Goal: Information Seeking & Learning: Learn about a topic

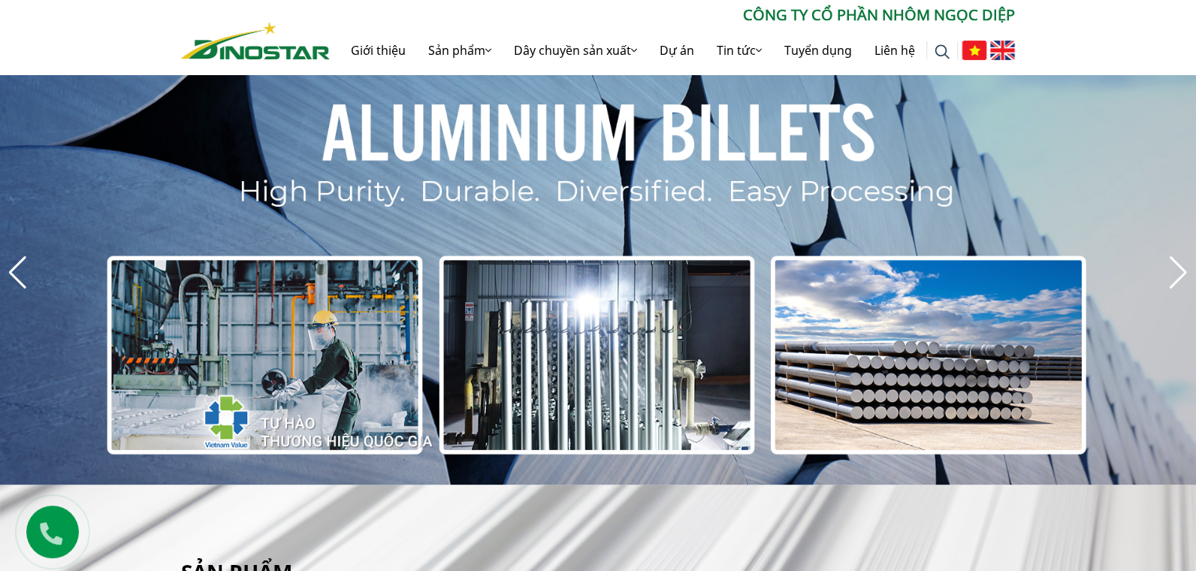
click at [996, 60] on img at bounding box center [1002, 51] width 25 height 20
click at [994, 60] on img at bounding box center [1002, 51] width 25 height 20
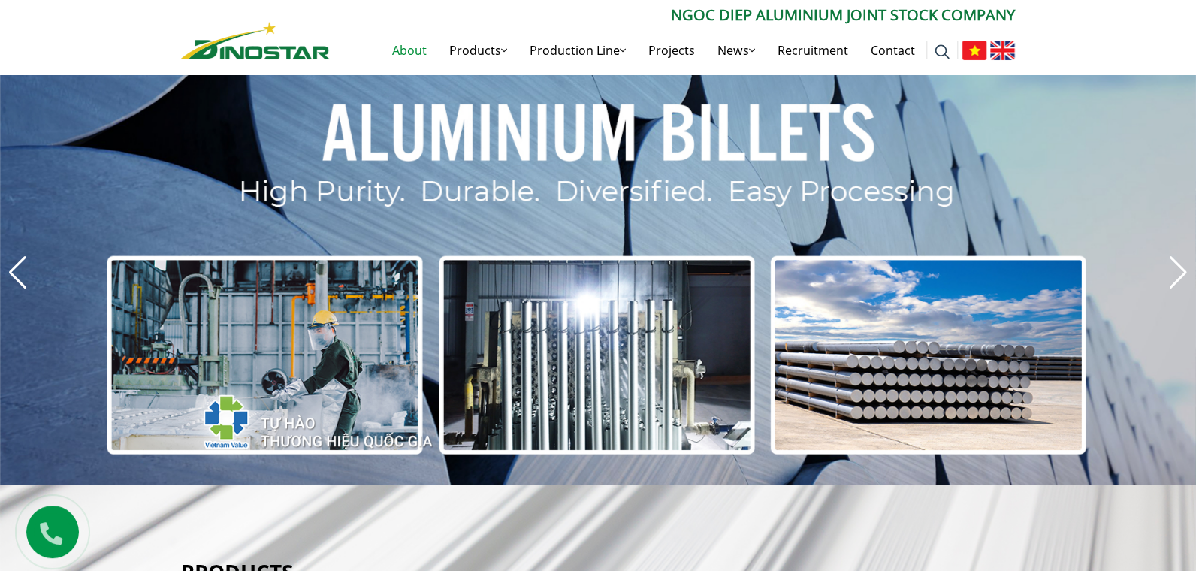
click at [425, 49] on link "About" at bounding box center [409, 50] width 57 height 48
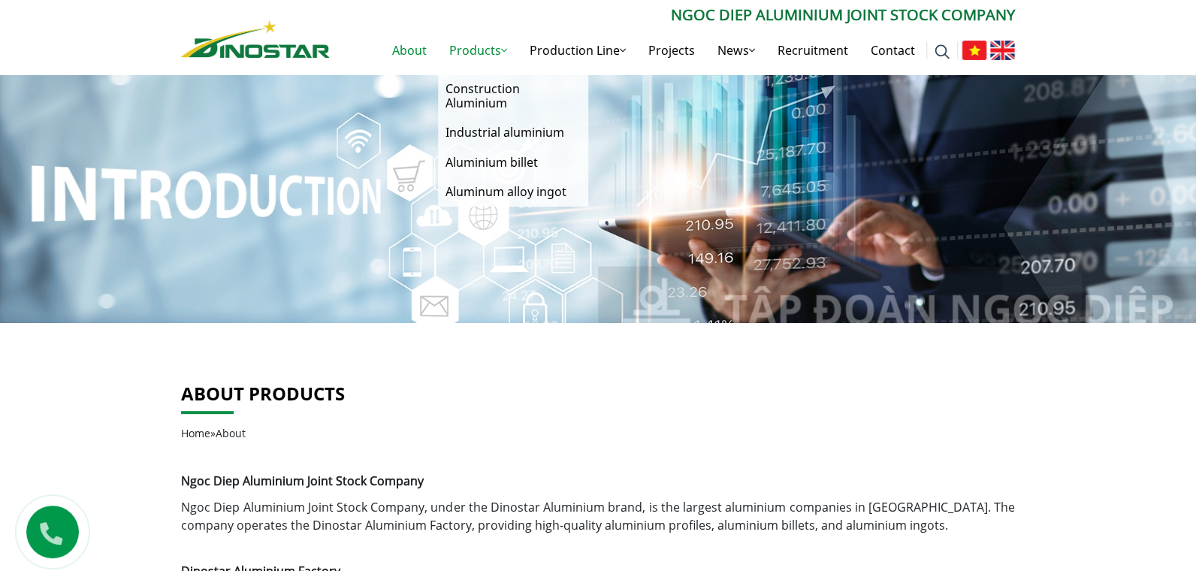
click at [509, 56] on link "Products" at bounding box center [478, 50] width 80 height 48
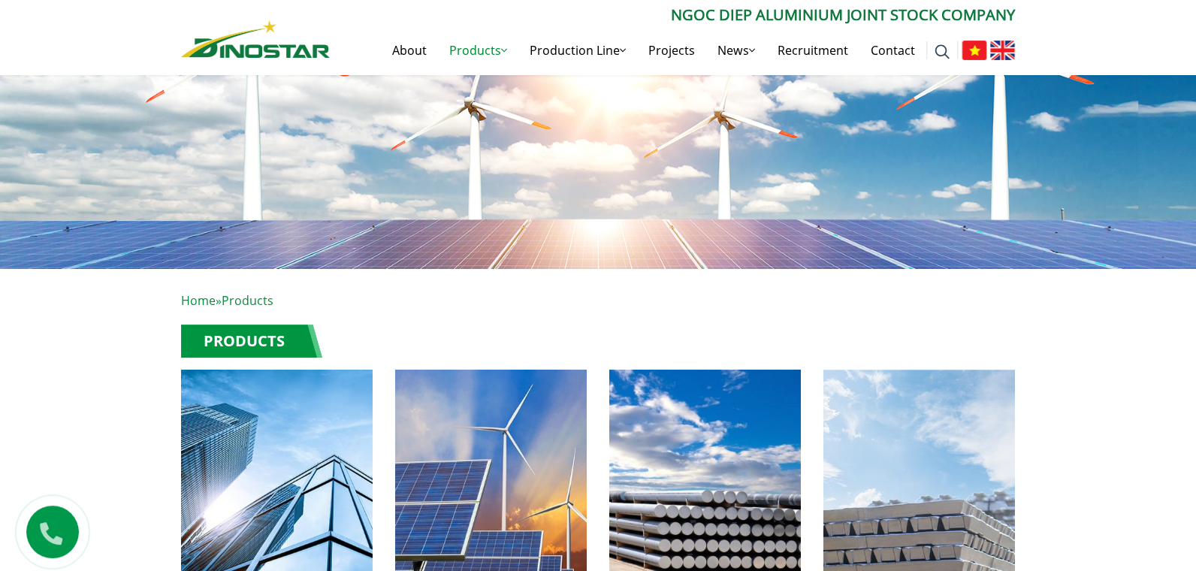
scroll to position [375, 0]
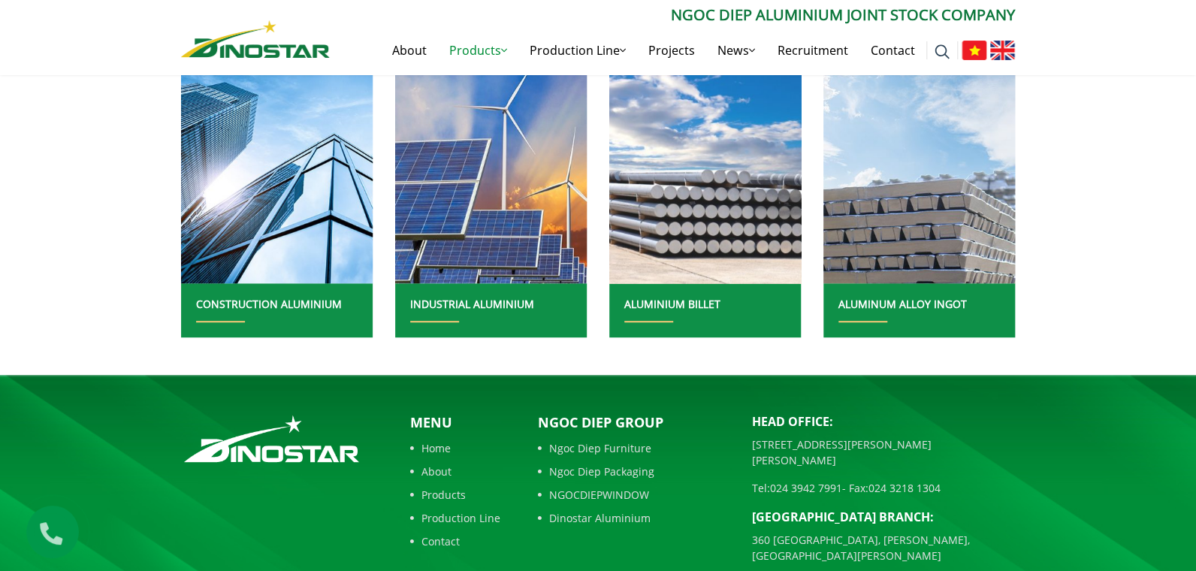
click at [708, 259] on img at bounding box center [705, 166] width 205 height 251
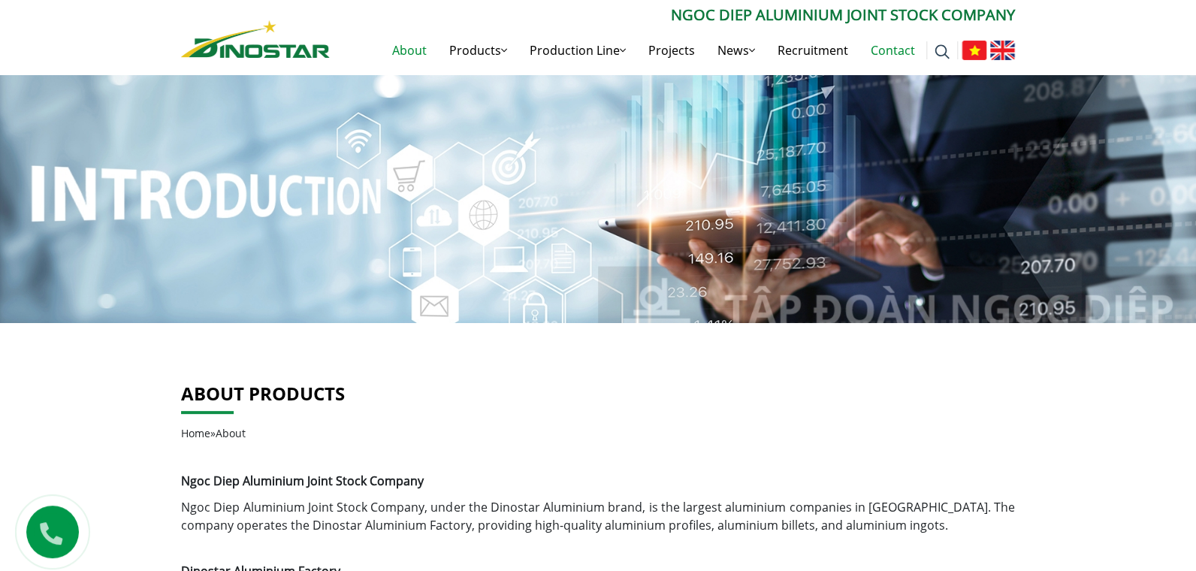
click at [876, 48] on link "Contact" at bounding box center [893, 50] width 67 height 48
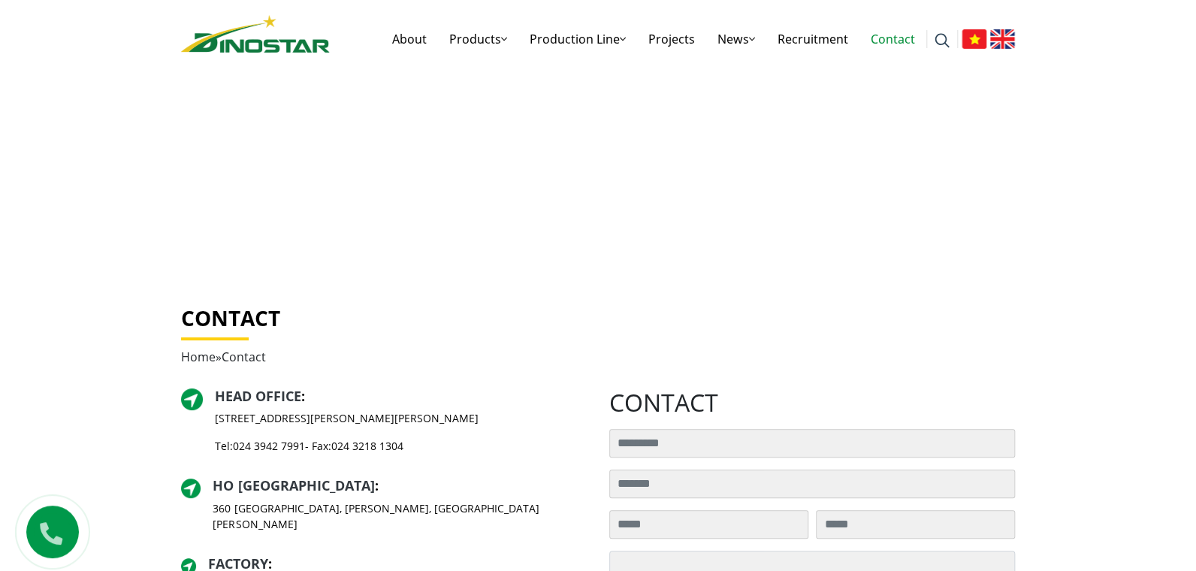
scroll to position [150, 0]
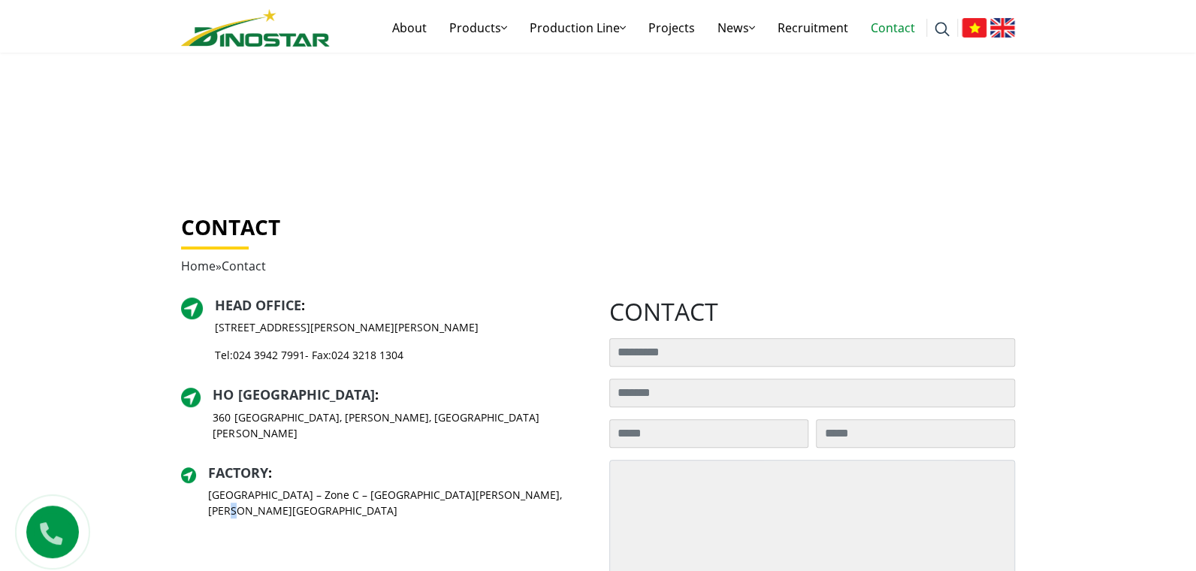
click at [558, 487] on p "[GEOGRAPHIC_DATA] – Zone C – [GEOGRAPHIC_DATA][PERSON_NAME], [PERSON_NAME][GEOG…" at bounding box center [397, 503] width 379 height 32
click at [553, 487] on p "[GEOGRAPHIC_DATA] – Zone C – [GEOGRAPHIC_DATA][PERSON_NAME], [PERSON_NAME][GEOG…" at bounding box center [397, 503] width 379 height 32
drag, startPoint x: 553, startPoint y: 475, endPoint x: 568, endPoint y: 491, distance: 22.3
click at [568, 491] on p "[GEOGRAPHIC_DATA] – Zone C – [GEOGRAPHIC_DATA][PERSON_NAME], [PERSON_NAME][GEOG…" at bounding box center [397, 503] width 379 height 32
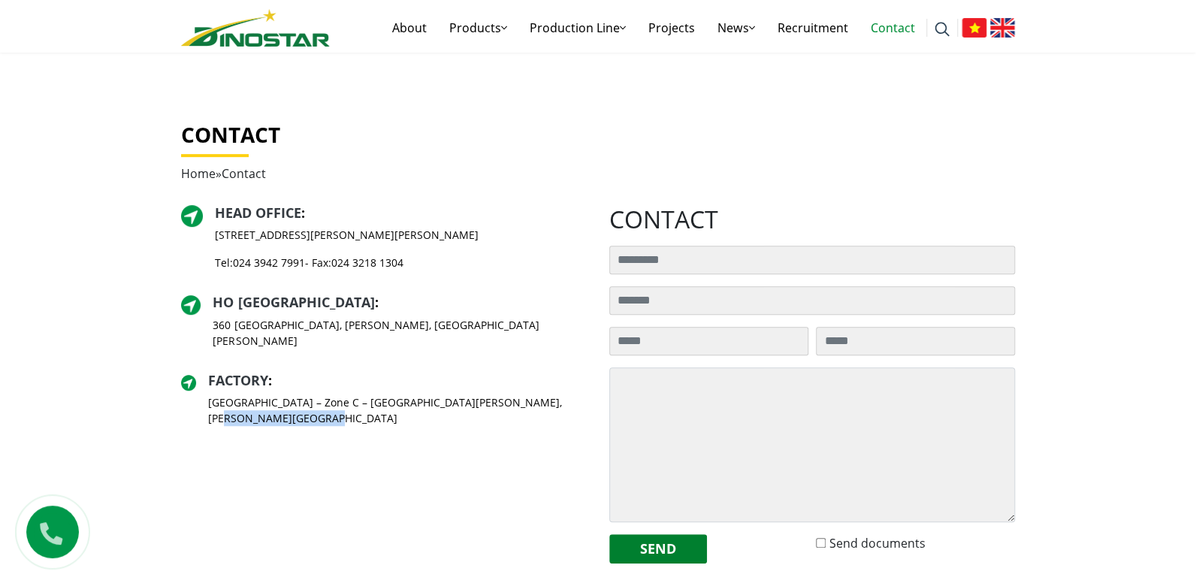
scroll to position [0, 0]
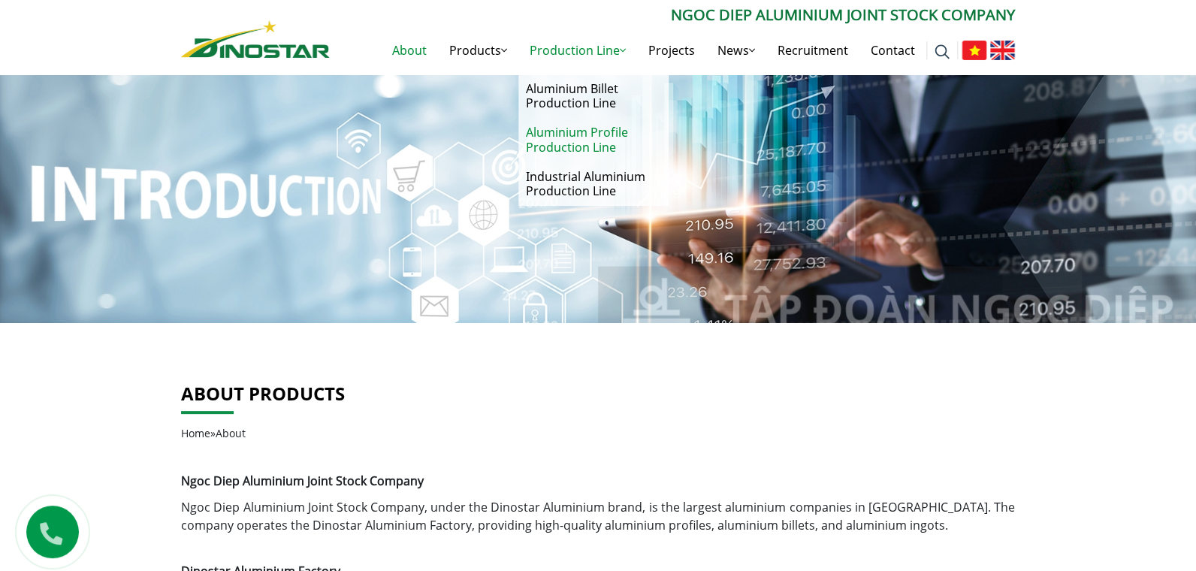
click at [568, 139] on link "Aluminium Profile Production Line" at bounding box center [594, 140] width 150 height 44
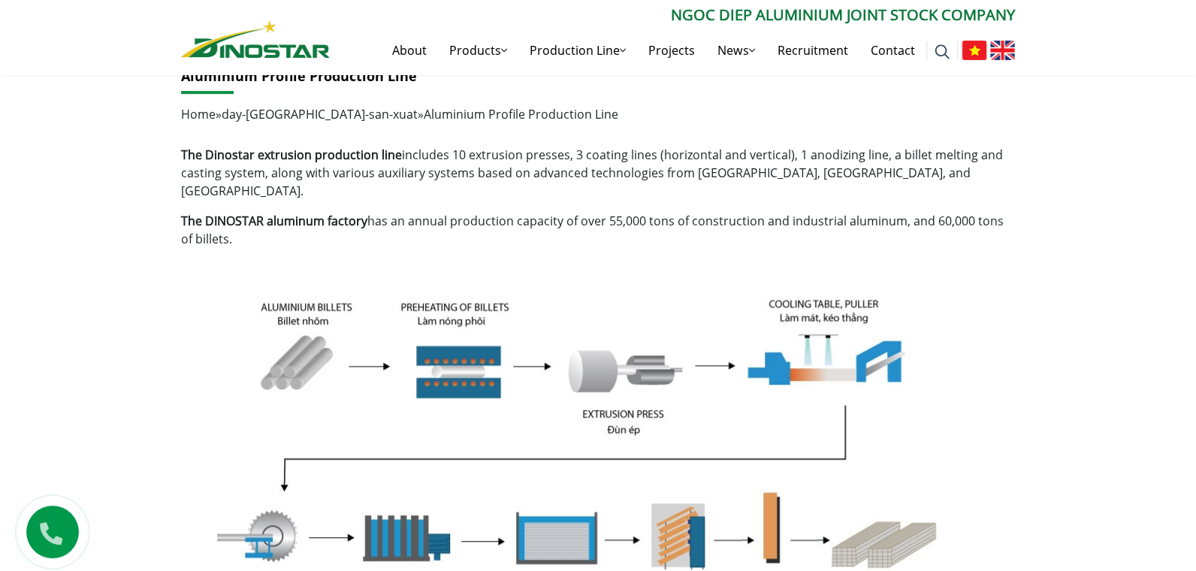
scroll to position [304, 0]
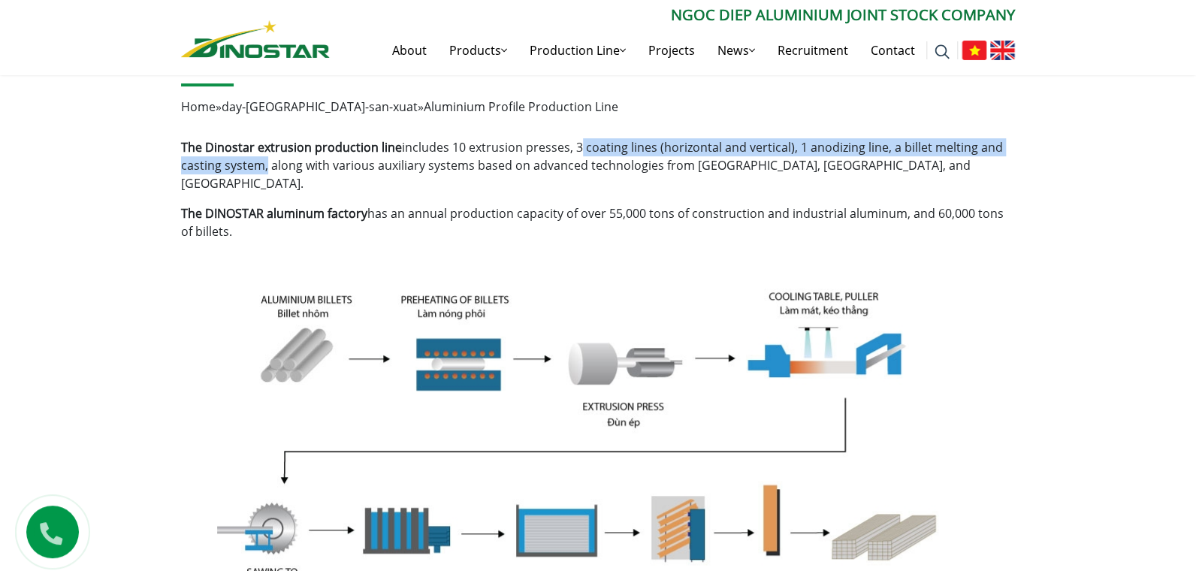
drag, startPoint x: 574, startPoint y: 145, endPoint x: 262, endPoint y: 163, distance: 312.4
click at [262, 163] on p "The Dinostar extrusion production line includes 10 extrusion presses, 3 coating…" at bounding box center [598, 165] width 834 height 54
copy p "3 coating lines (horizontal and vertical), 1 anodizing line, a billet melting a…"
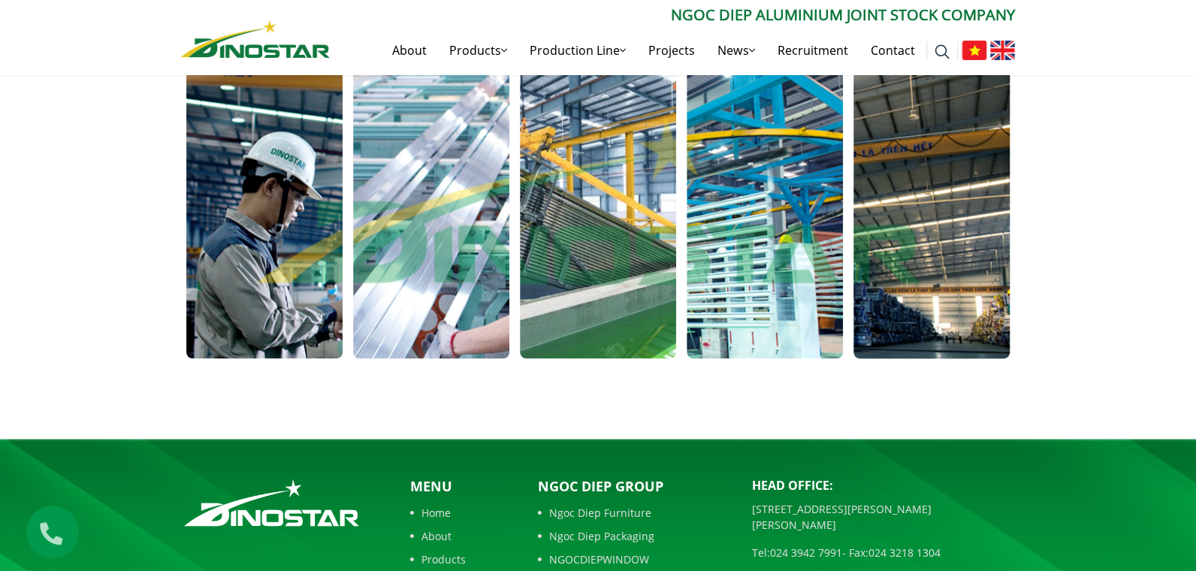
scroll to position [1130, 0]
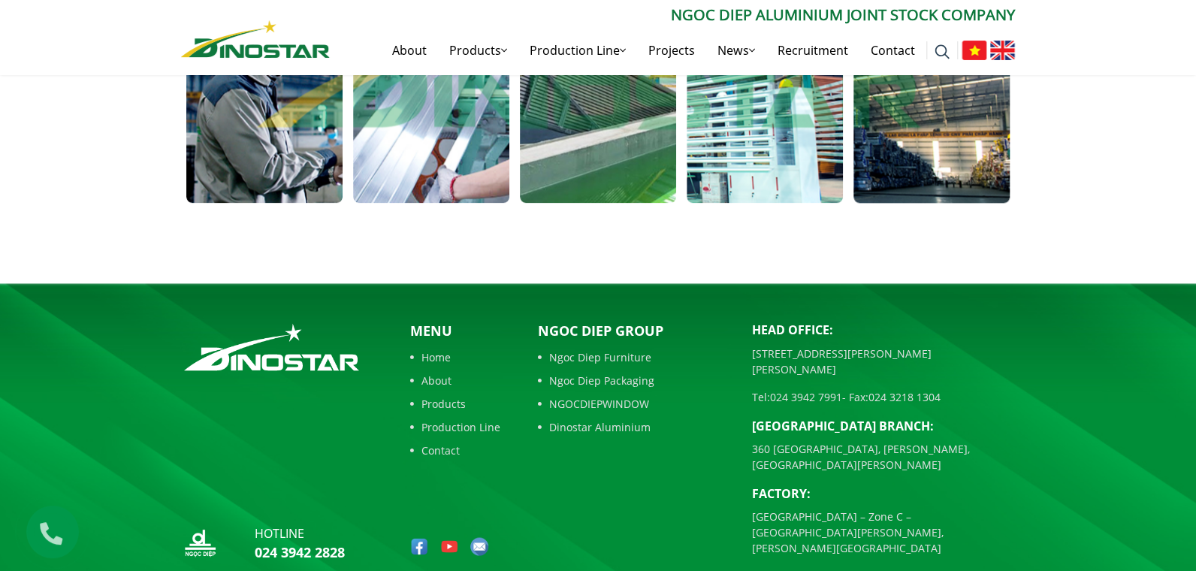
click at [428, 372] on link "About" at bounding box center [455, 380] width 90 height 16
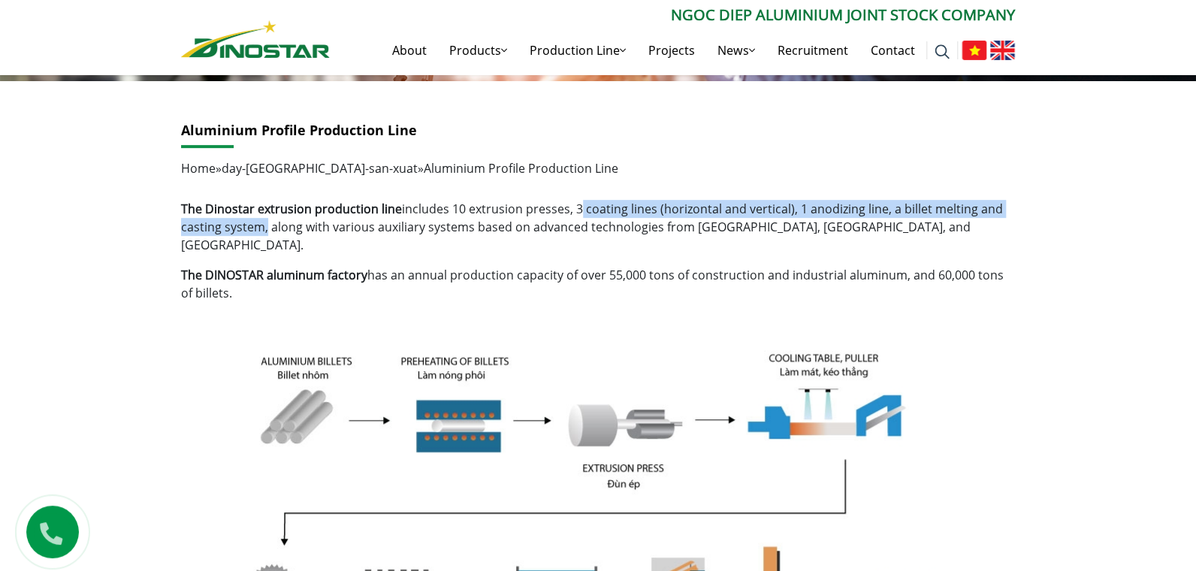
scroll to position [0, 0]
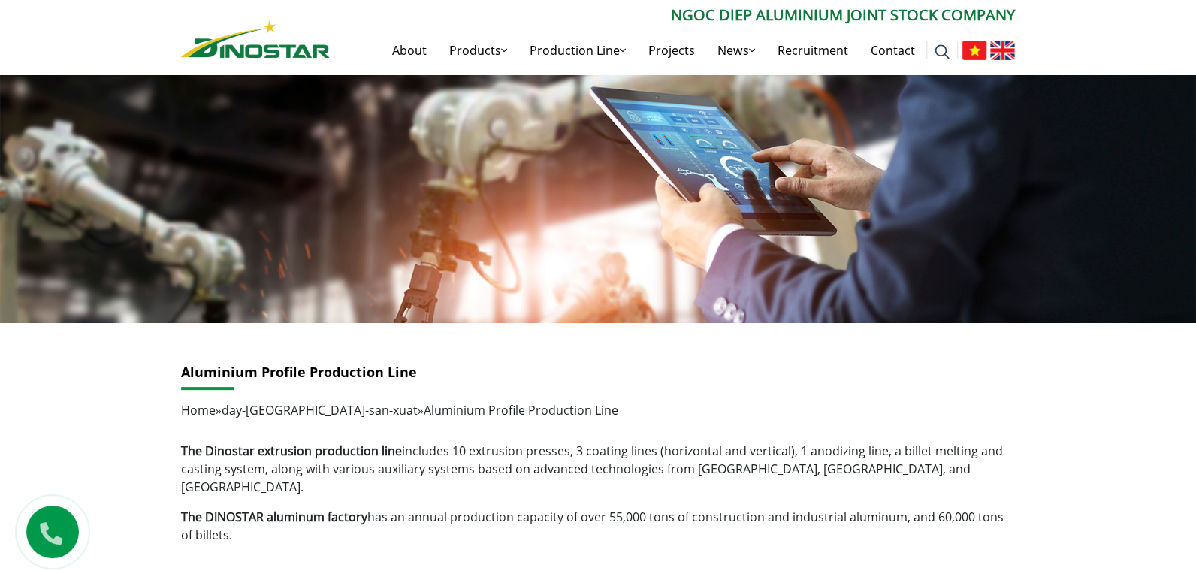
click at [480, 364] on h1 "Aluminium Profile Production Line" at bounding box center [598, 372] width 834 height 17
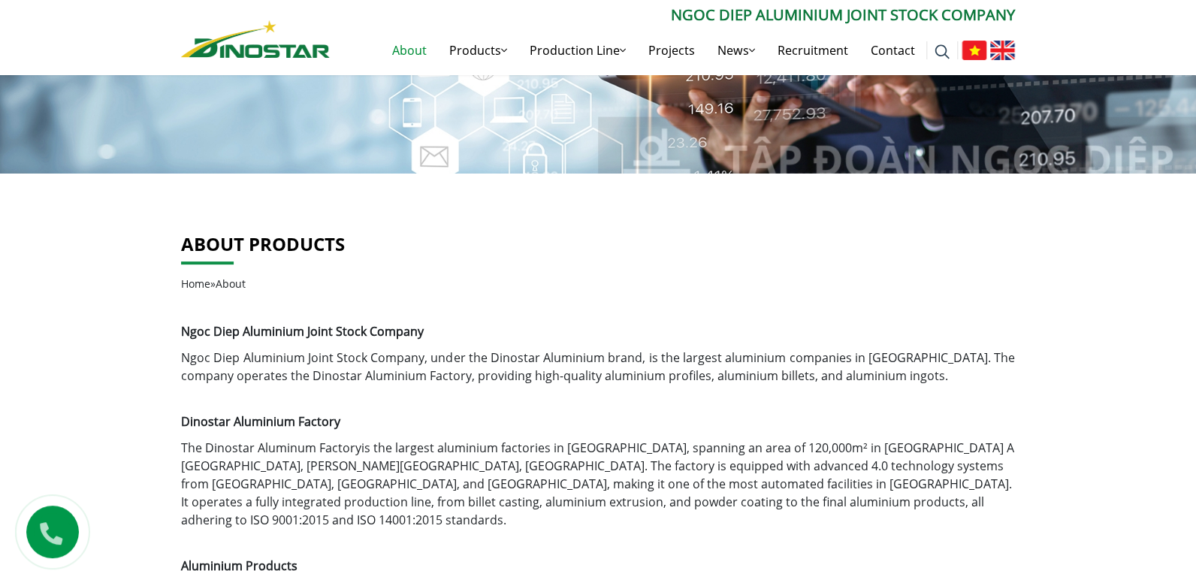
scroll to position [375, 0]
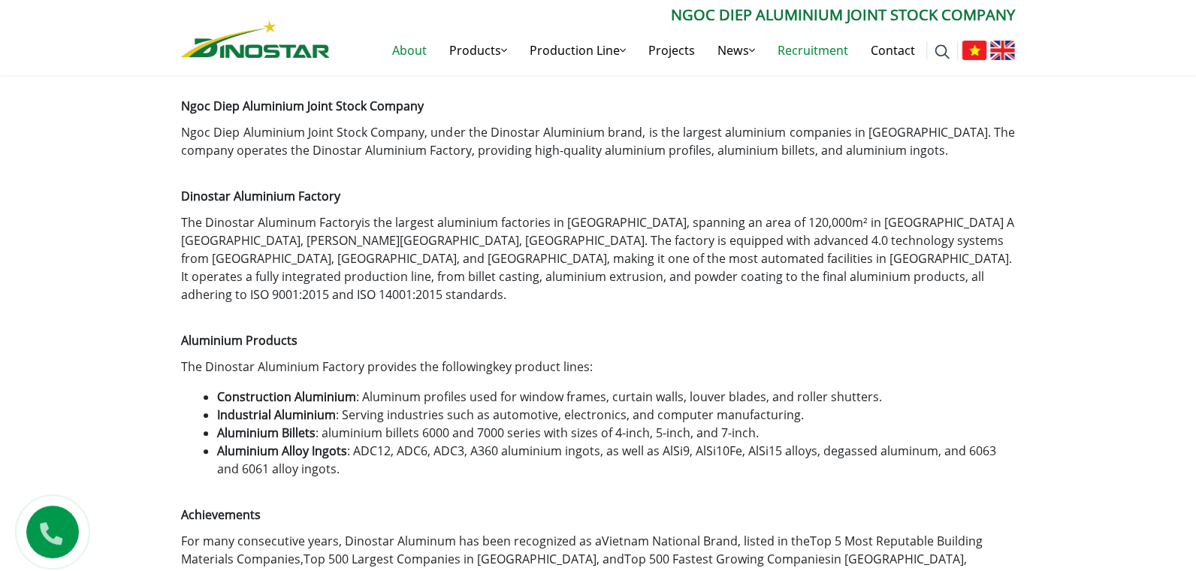
click at [841, 50] on link "Recruitment" at bounding box center [813, 50] width 93 height 48
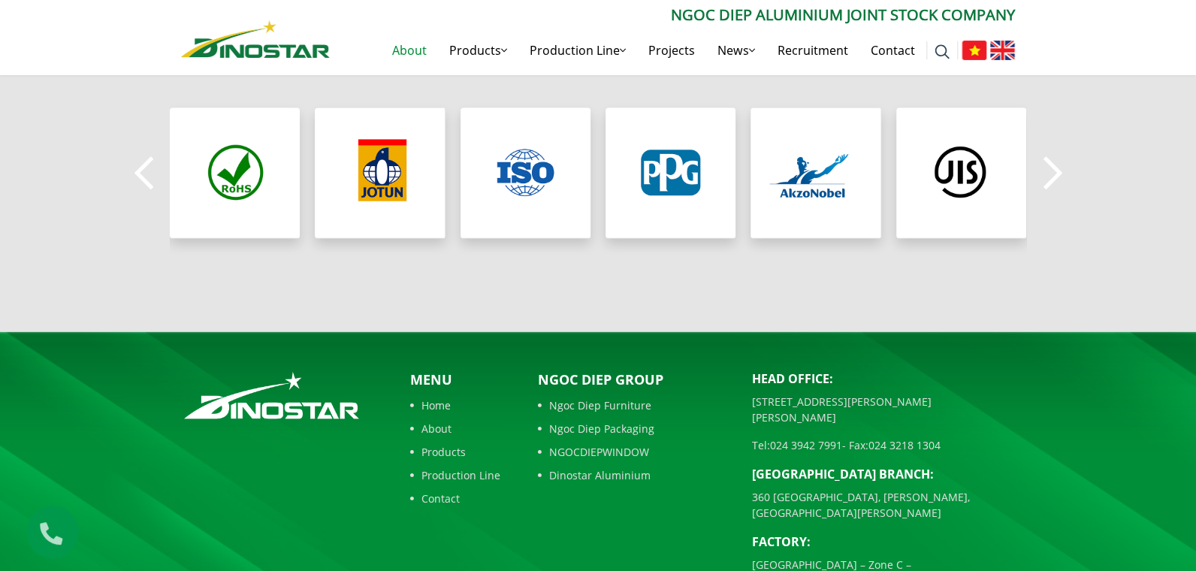
scroll to position [1405, 0]
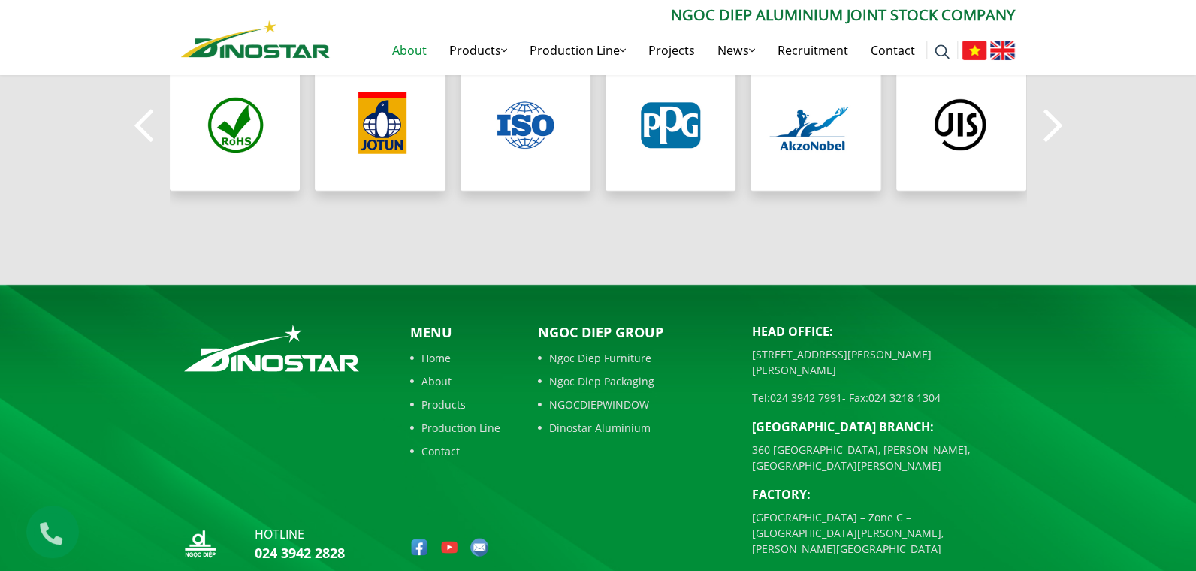
click at [631, 419] on link "Dinostar Aluminium" at bounding box center [634, 427] width 192 height 16
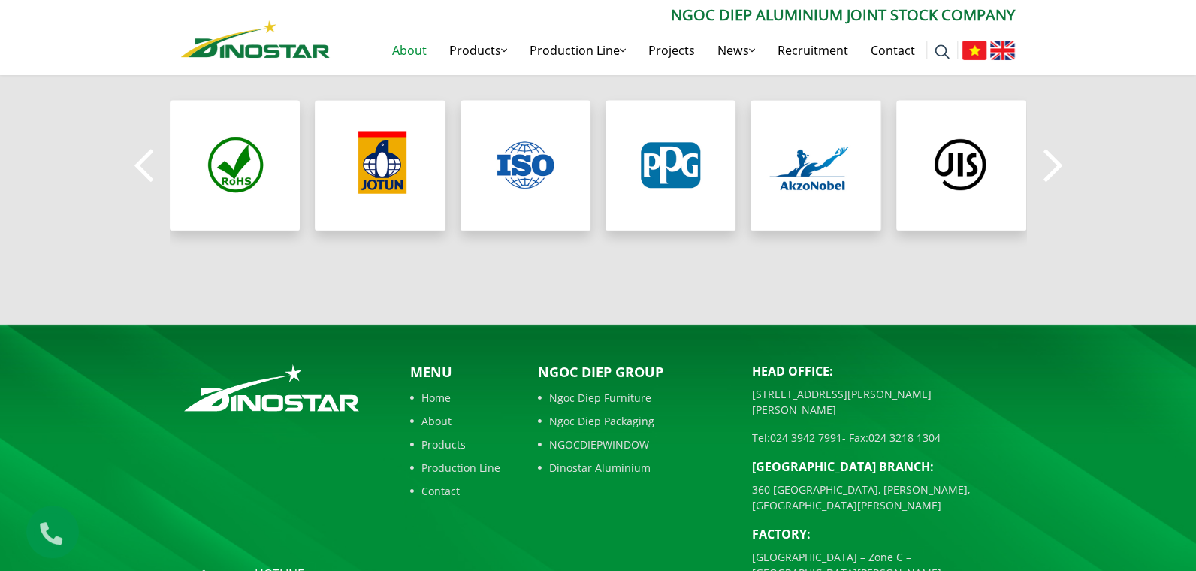
scroll to position [1405, 0]
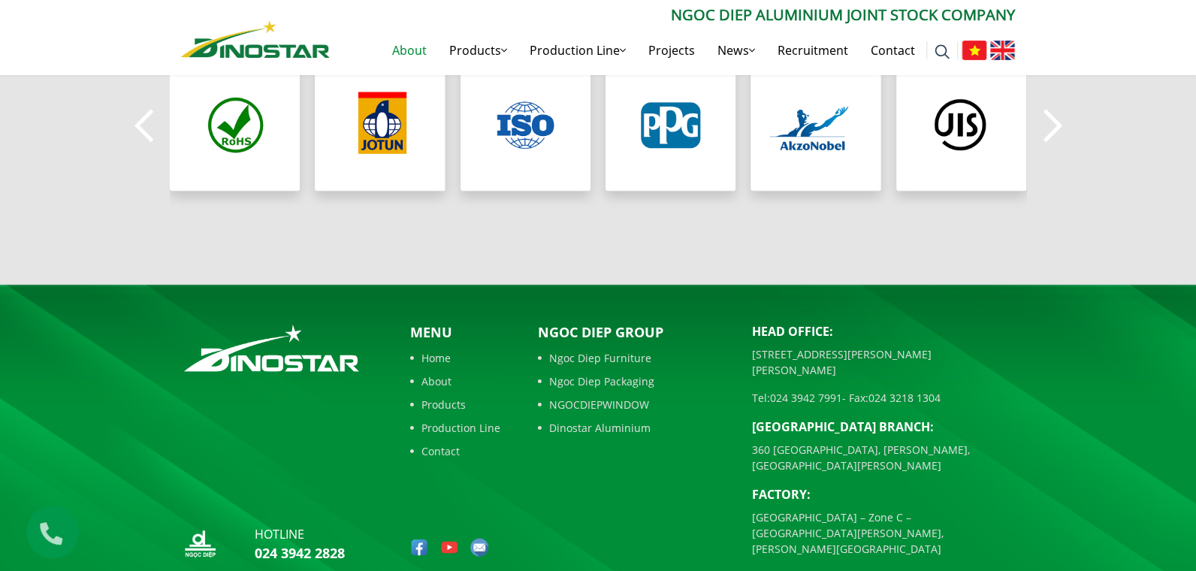
click at [297, 37] on img at bounding box center [255, 39] width 149 height 38
click at [289, 45] on img at bounding box center [255, 39] width 149 height 38
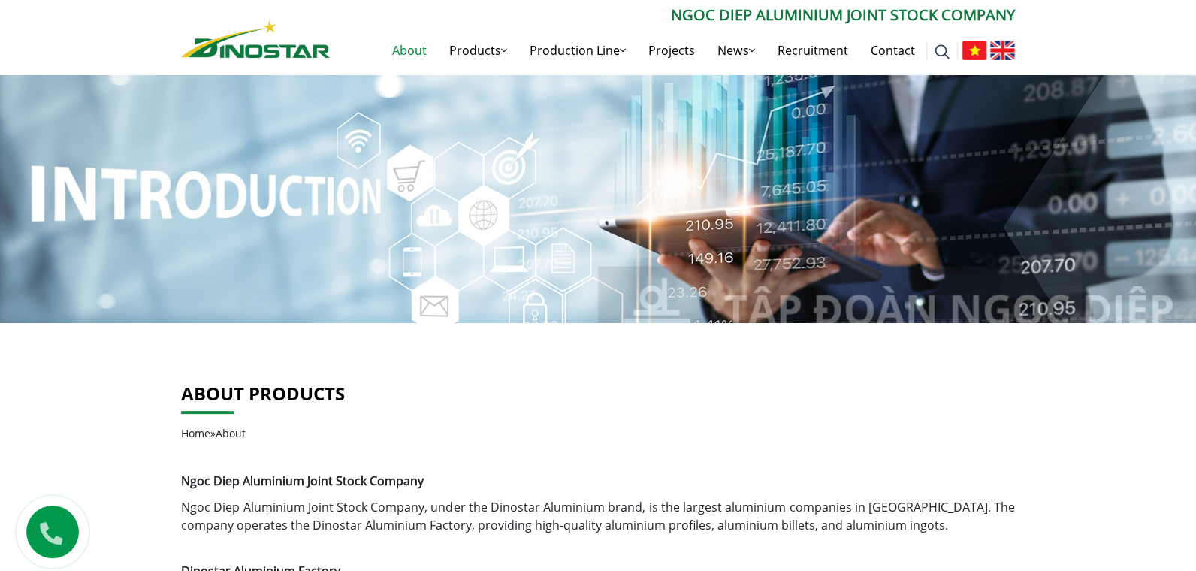
click at [231, 47] on img at bounding box center [255, 39] width 149 height 38
